Goal: Task Accomplishment & Management: Use online tool/utility

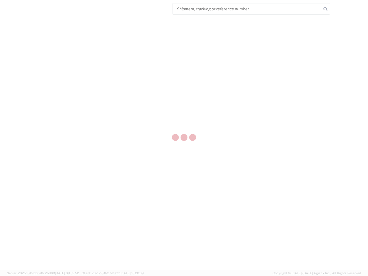
select select "US"
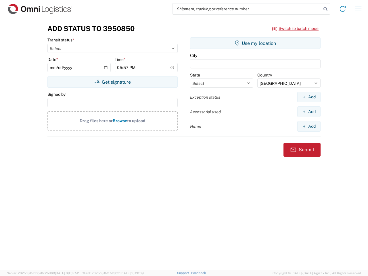
click at [247, 9] on input "search" at bounding box center [246, 8] width 149 height 11
click at [325, 9] on icon at bounding box center [325, 9] width 8 height 8
click at [342, 9] on icon at bounding box center [342, 8] width 9 height 9
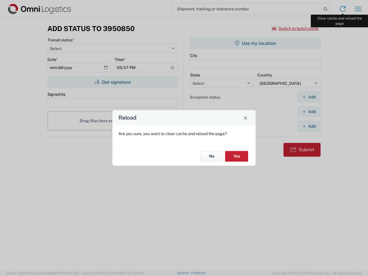
click at [358, 9] on div "Reload Are you sure, you want to clear cache and reload the page? No Yes" at bounding box center [184, 138] width 368 height 276
click at [295, 28] on div "Reload Are you sure, you want to clear cache and reload the page? No Yes" at bounding box center [184, 138] width 368 height 276
click at [112, 82] on div "Reload Are you sure, you want to clear cache and reload the page? No Yes" at bounding box center [184, 138] width 368 height 276
click at [255, 43] on div "Reload Are you sure, you want to clear cache and reload the page? No Yes" at bounding box center [184, 138] width 368 height 276
click at [309, 97] on div "Reload Are you sure, you want to clear cache and reload the page? No Yes" at bounding box center [184, 138] width 368 height 276
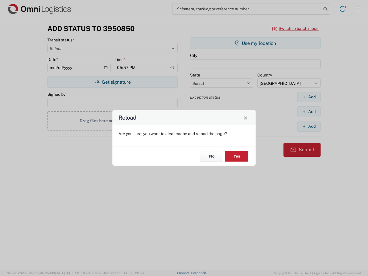
click at [309, 111] on div "Reload Are you sure, you want to clear cache and reload the page? No Yes" at bounding box center [184, 138] width 368 height 276
click at [309, 126] on div "Reload Are you sure, you want to clear cache and reload the page? No Yes" at bounding box center [184, 138] width 368 height 276
